Goal: Task Accomplishment & Management: Use online tool/utility

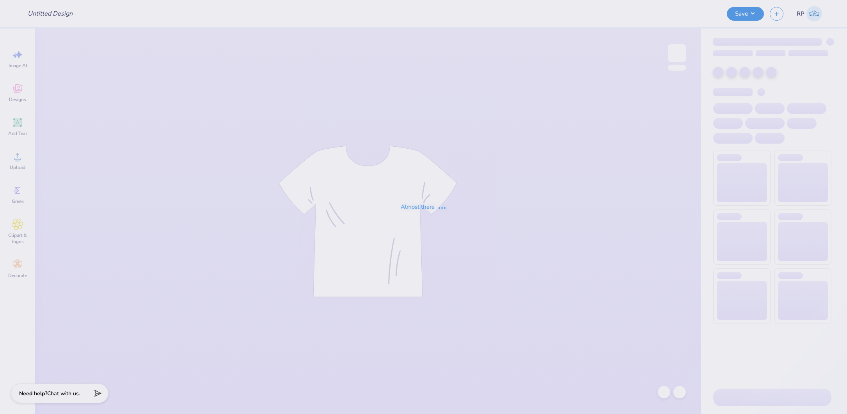
type input "[PERSON_NAME] [PERSON_NAME] : [US_STATE][GEOGRAPHIC_DATA]"
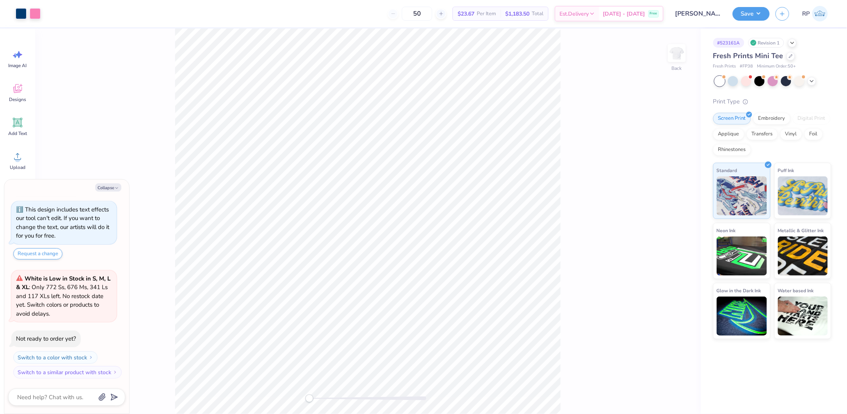
click at [786, 57] on div at bounding box center [790, 56] width 9 height 9
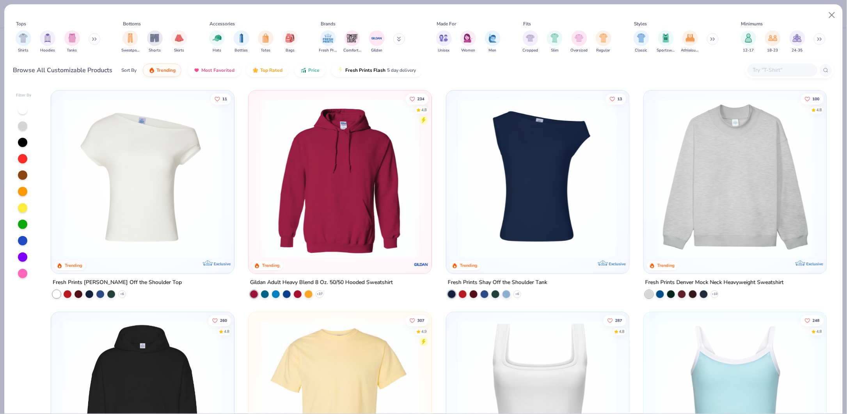
type textarea "x"
click at [762, 72] on input "text" at bounding box center [782, 70] width 60 height 9
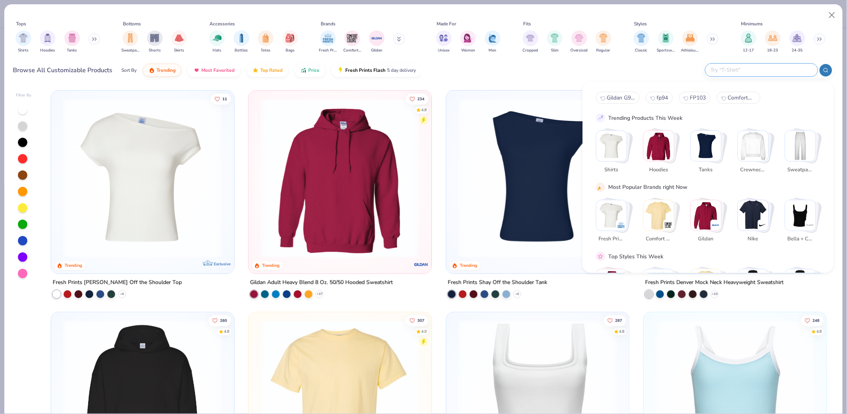
paste input "Shaka Wear Garment-Dyed Crewneck T-Shirt SHGD"
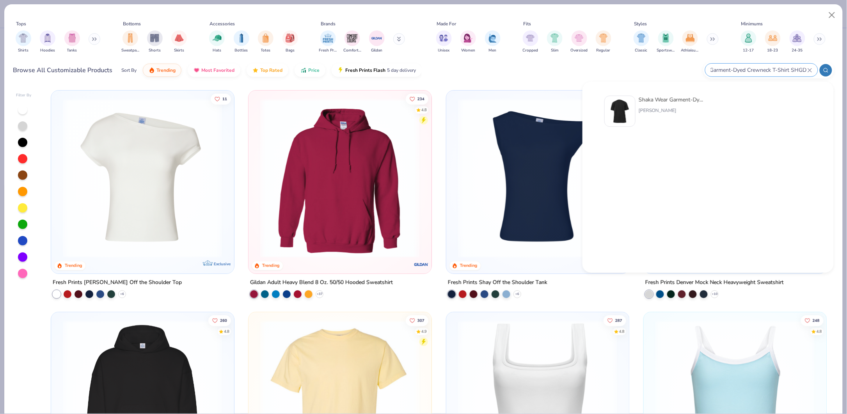
type input "Shaka Wear Garment-Dyed Crewneck T-Shirt SHGD"
drag, startPoint x: 833, startPoint y: 18, endPoint x: 784, endPoint y: 35, distance: 51.7
click at [833, 18] on button "Close" at bounding box center [831, 15] width 15 height 15
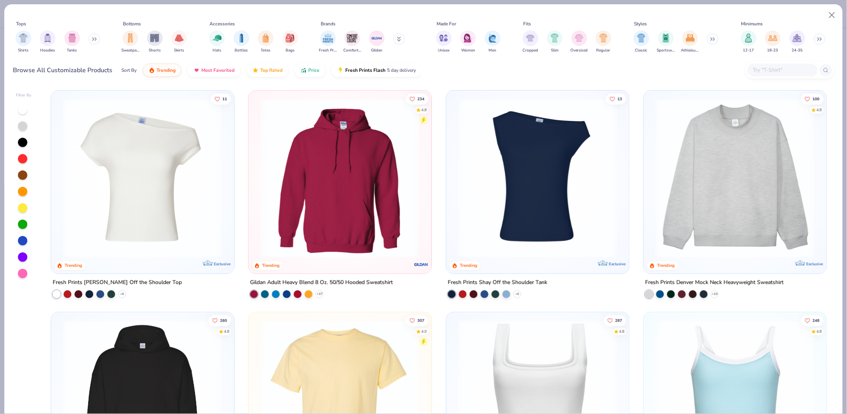
type textarea "x"
